Goal: Information Seeking & Learning: Learn about a topic

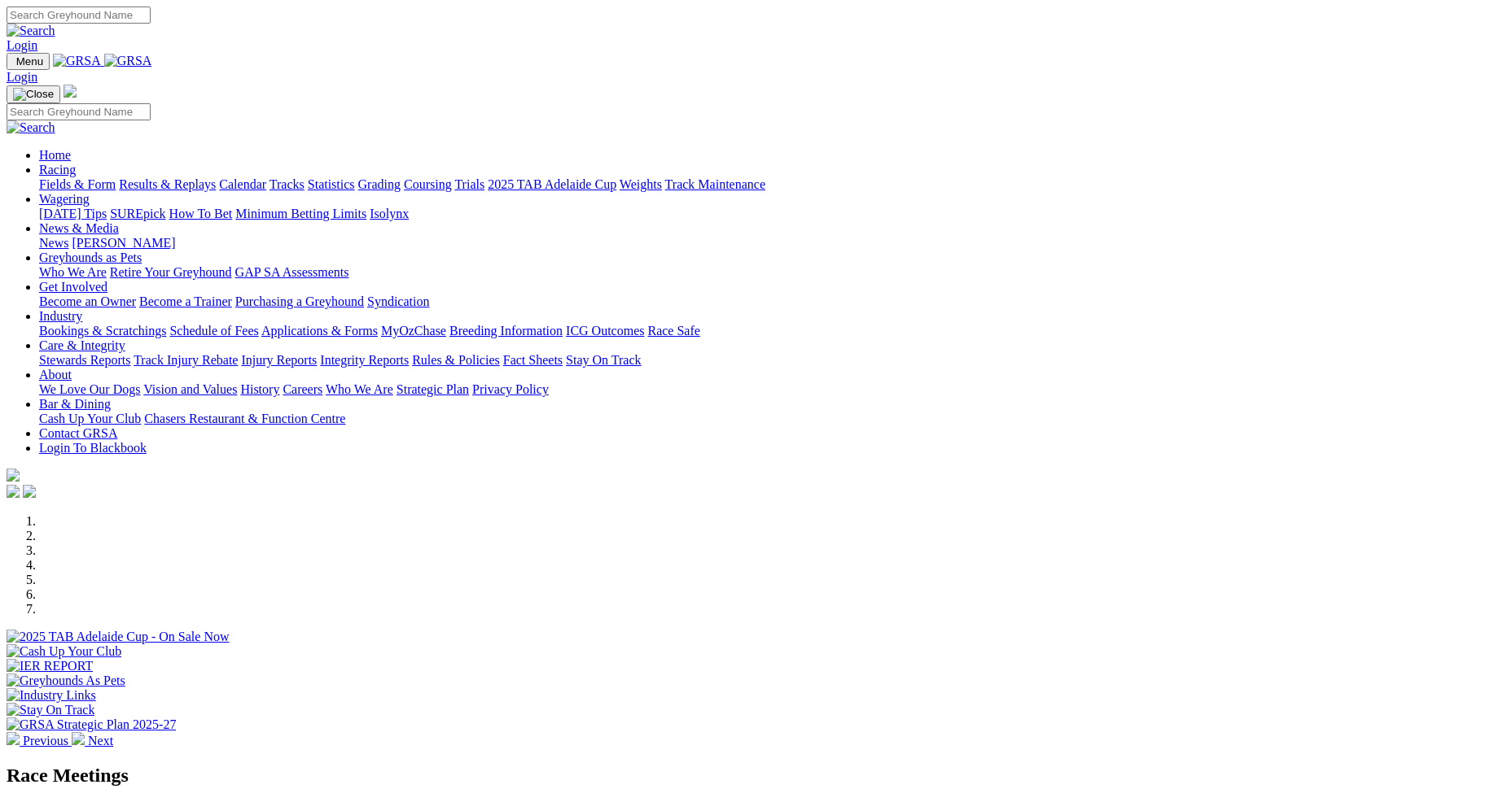
scroll to position [244, 0]
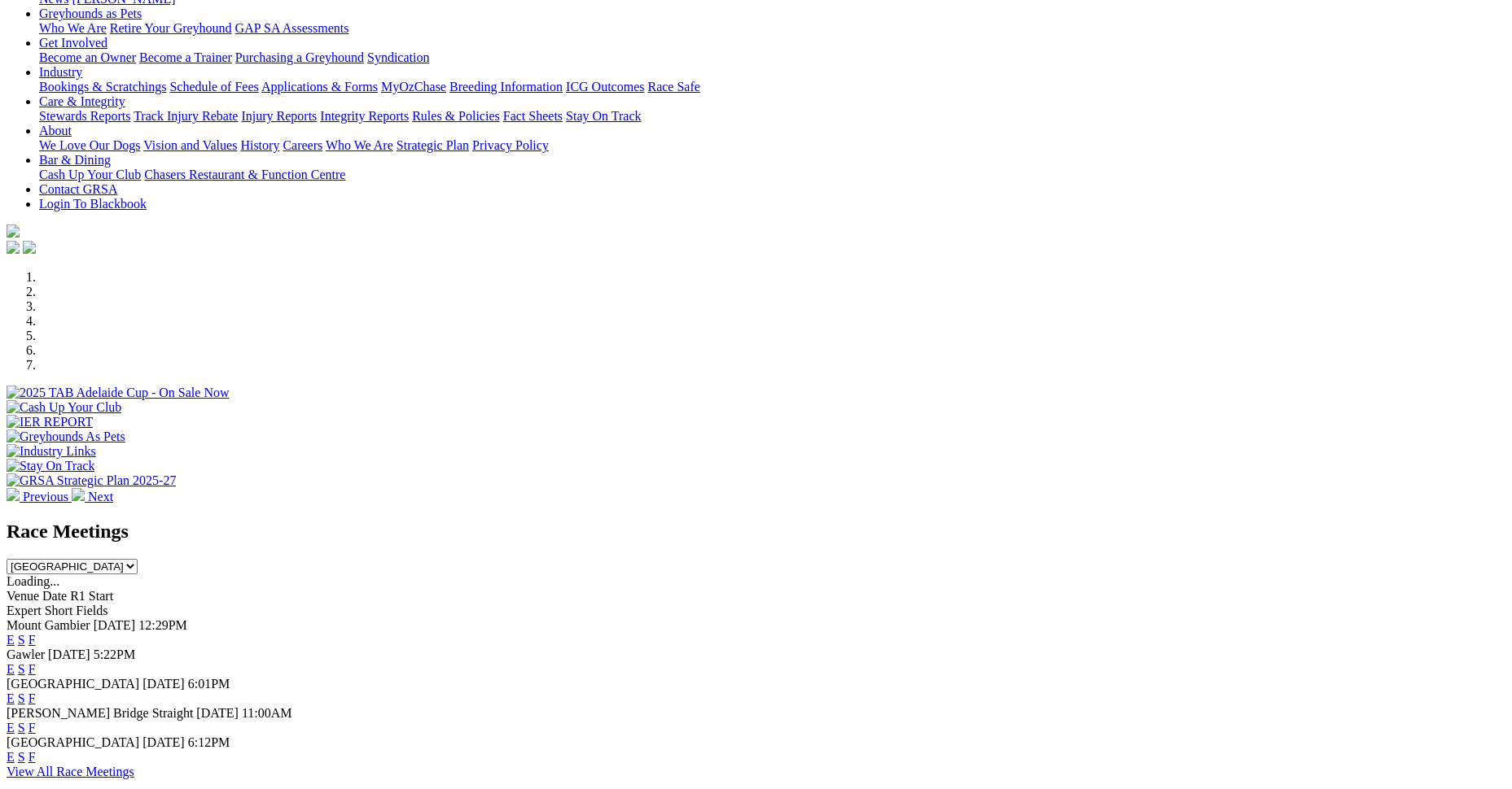
drag, startPoint x: 0, startPoint y: 0, endPoint x: 827, endPoint y: 496, distance: 964.3
click at [15, 633] on link "E" at bounding box center [11, 639] width 8 height 14
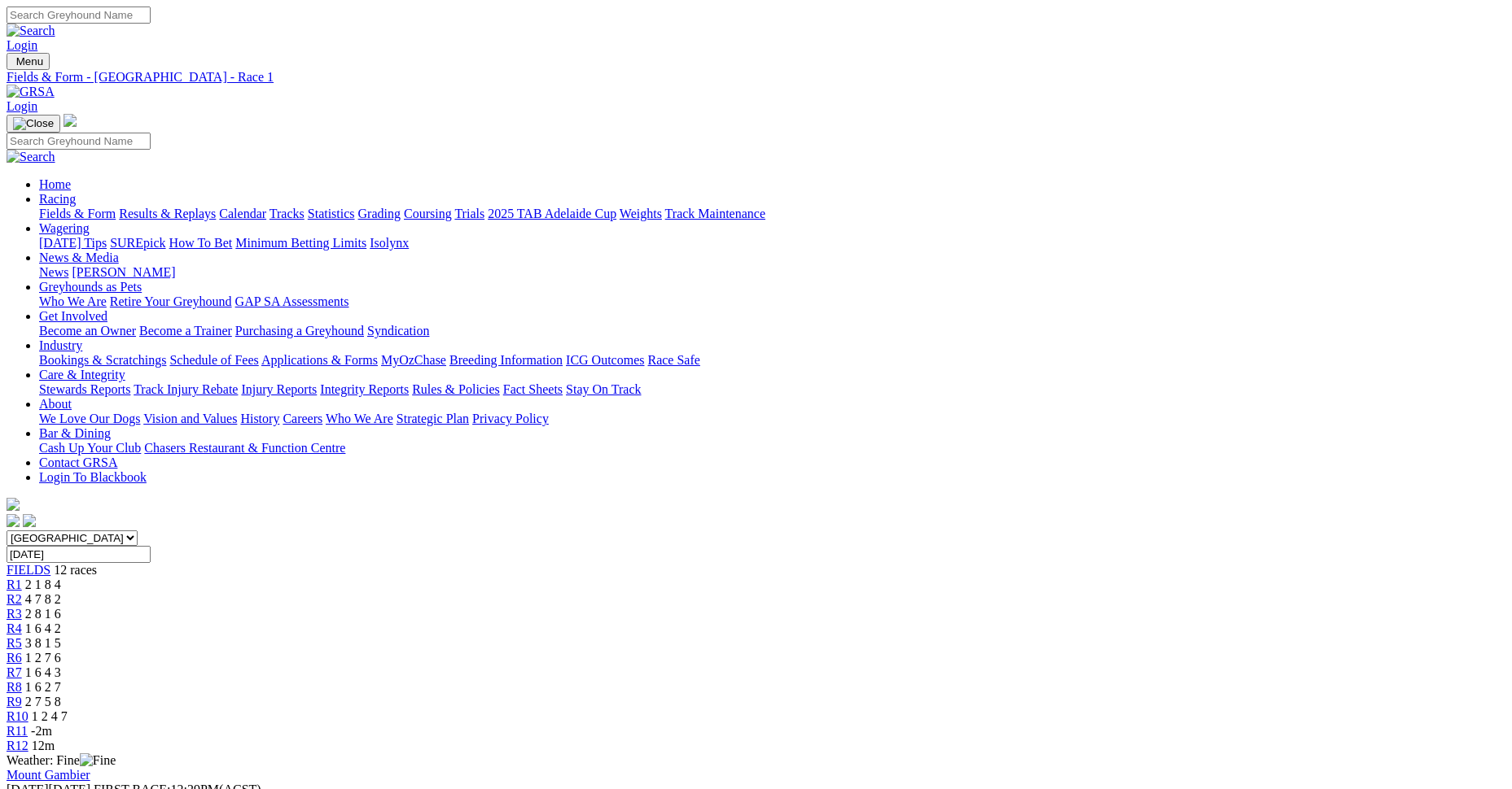
click at [452, 593] on div "R2 4 7 8 2" at bounding box center [756, 600] width 1499 height 15
click at [22, 607] on span "R3" at bounding box center [14, 613] width 15 height 14
click at [22, 622] on span "R4" at bounding box center [14, 629] width 15 height 14
click at [22, 636] on link "R5" at bounding box center [14, 643] width 15 height 14
click at [22, 651] on span "R6" at bounding box center [14, 658] width 15 height 14
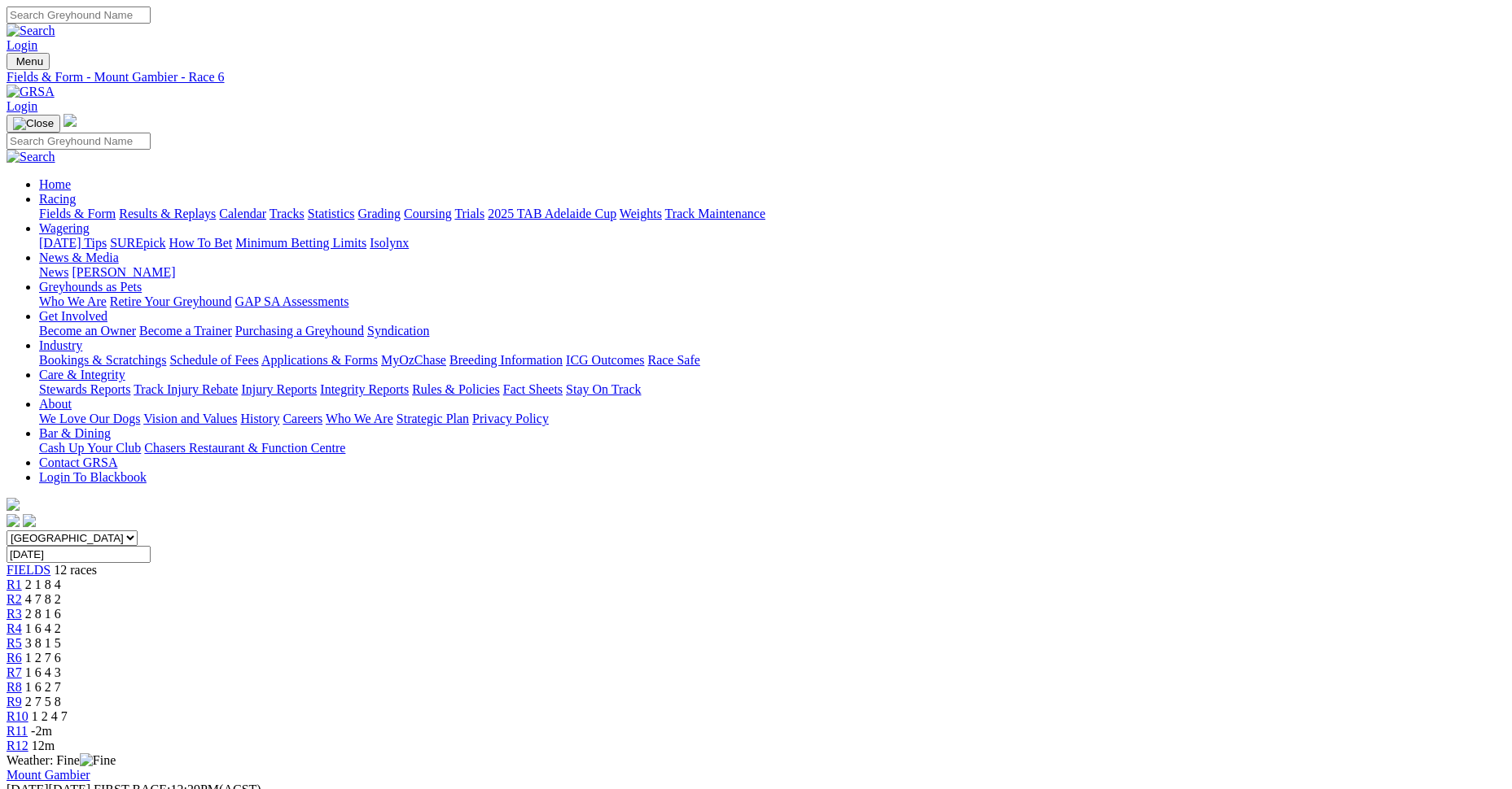
click at [22, 665] on span "R7" at bounding box center [14, 672] width 15 height 14
click at [909, 680] on div "R8 1 6 2 7" at bounding box center [756, 688] width 1499 height 15
click at [1004, 695] on div "R9 2 7 5 8" at bounding box center [756, 702] width 1499 height 15
click at [28, 710] on span "R10" at bounding box center [18, 716] width 22 height 14
click at [28, 724] on span "R11" at bounding box center [17, 730] width 21 height 14
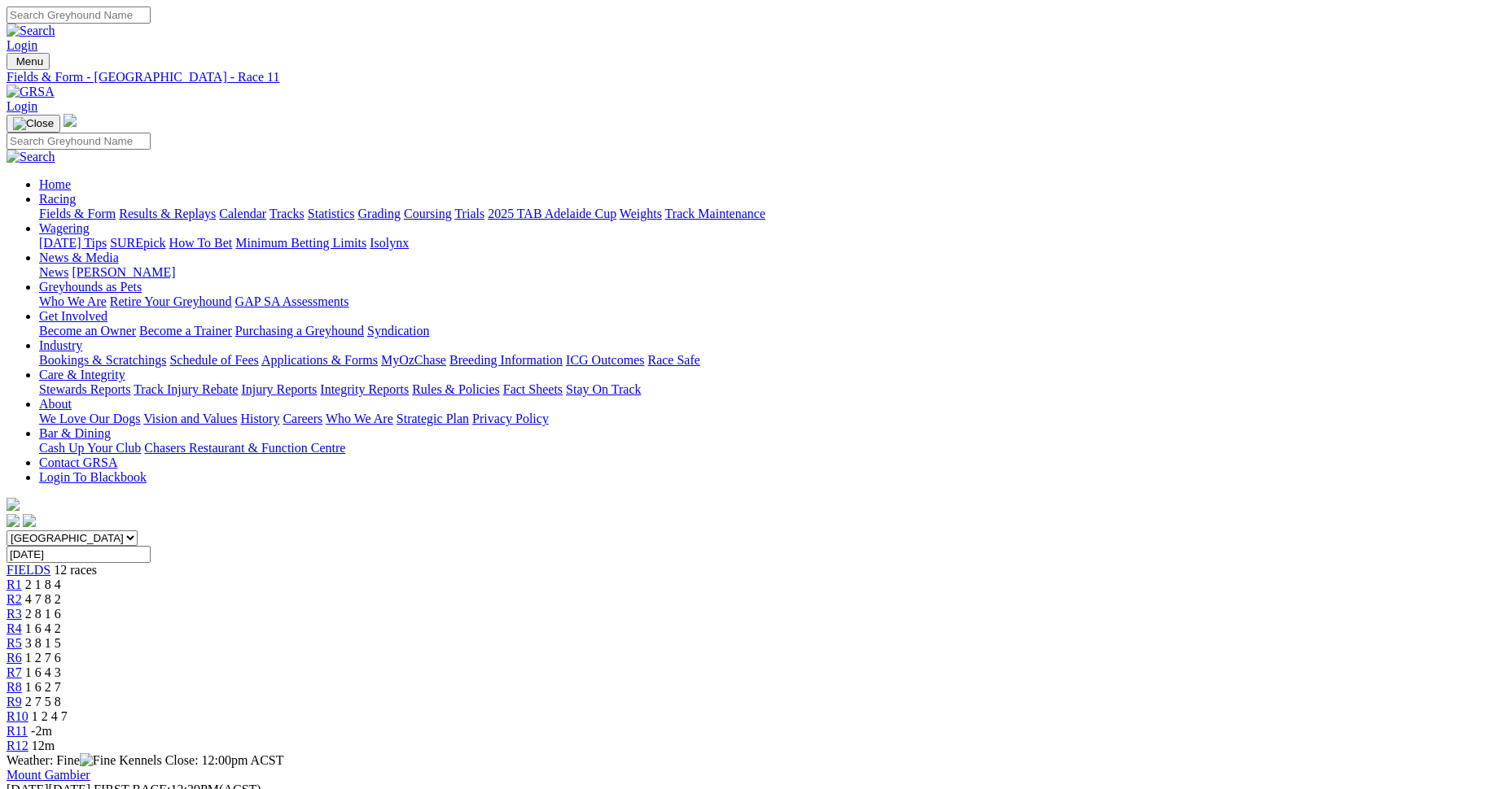
click at [1210, 739] on div "R12 12m" at bounding box center [756, 746] width 1499 height 15
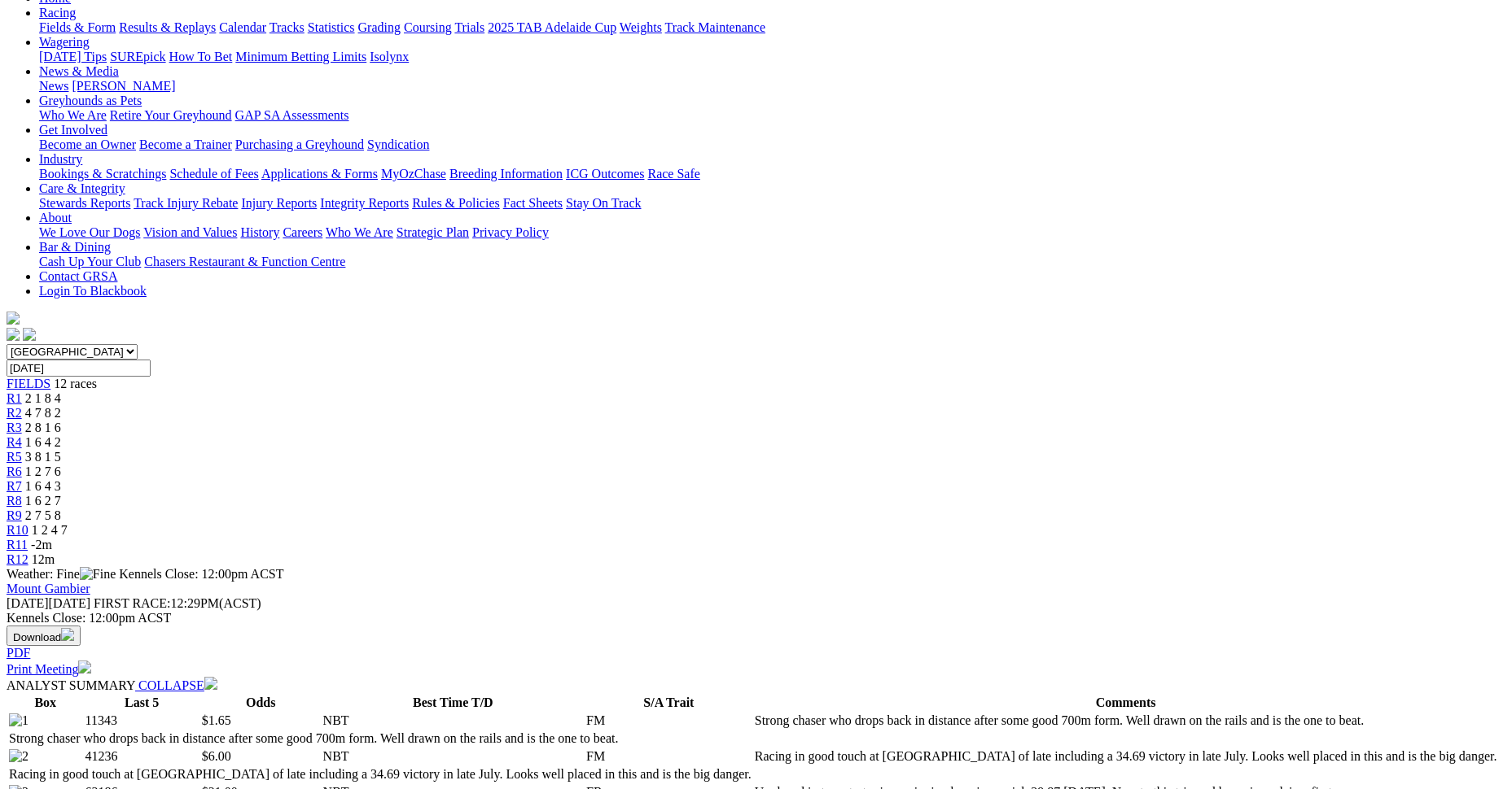
scroll to position [163, 0]
